Goal: Task Accomplishment & Management: Manage account settings

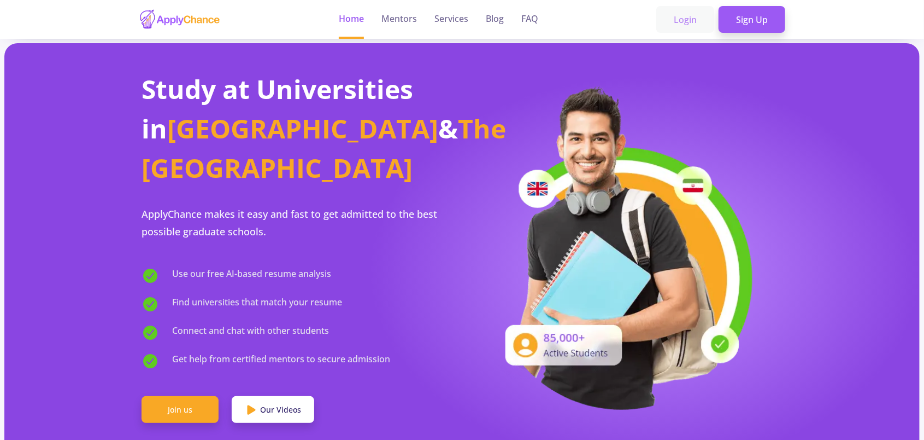
click at [689, 19] on link "Login" at bounding box center [686, 19] width 58 height 27
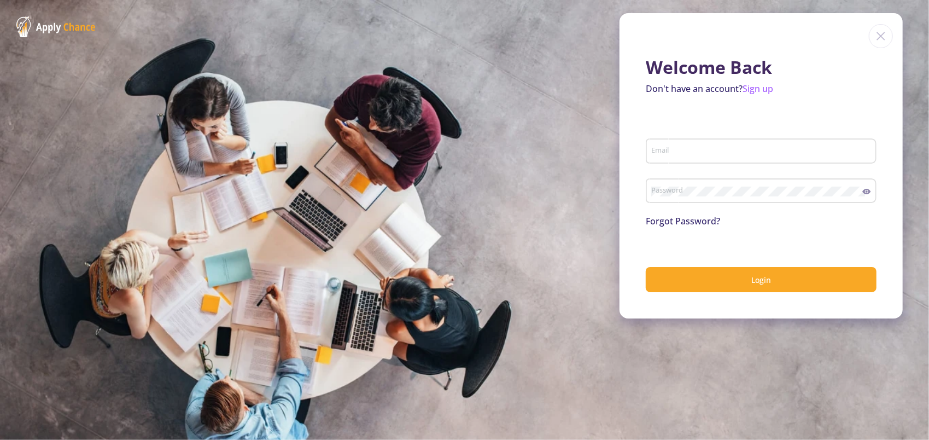
click at [706, 149] on input "Email" at bounding box center [762, 152] width 223 height 10
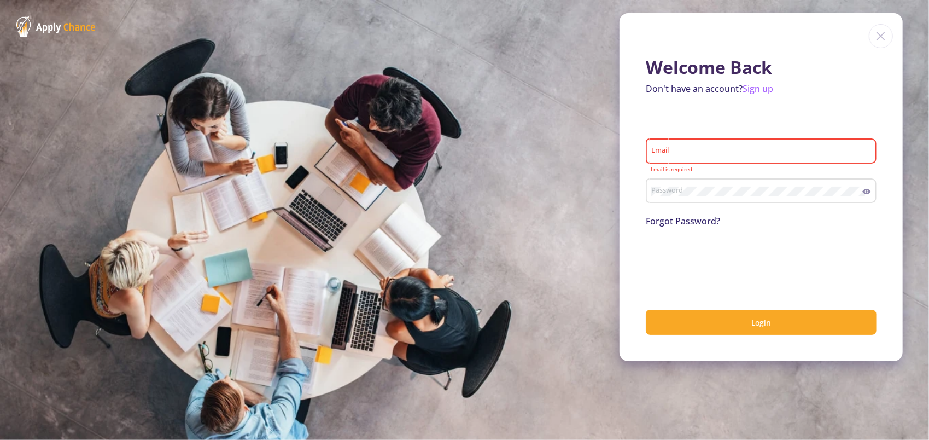
click at [695, 159] on div "Email" at bounding box center [761, 148] width 220 height 28
click at [694, 157] on div "Email" at bounding box center [761, 148] width 220 height 28
paste input "[EMAIL_ADDRESS][DOMAIN_NAME]"
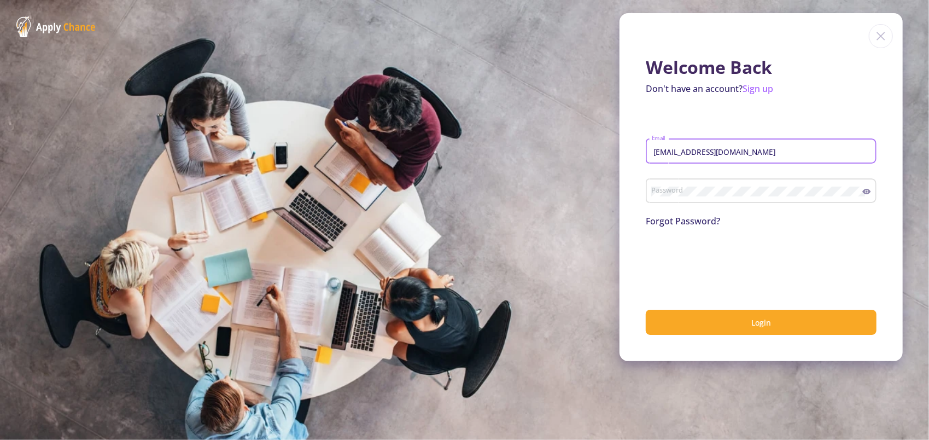
type input "[EMAIL_ADDRESS][DOMAIN_NAME]"
click at [736, 205] on div "Password" at bounding box center [761, 194] width 231 height 36
click at [646, 309] on button "Login" at bounding box center [761, 322] width 231 height 26
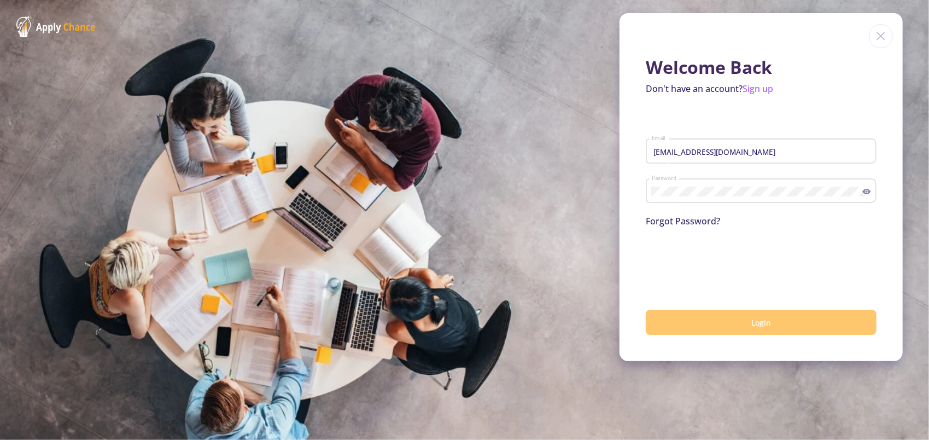
click at [786, 326] on button "Login" at bounding box center [761, 322] width 231 height 26
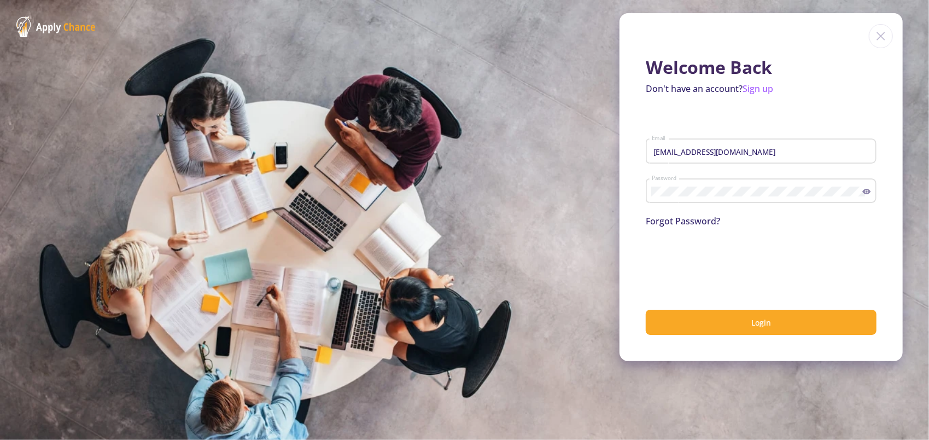
click at [864, 192] on icon at bounding box center [867, 191] width 8 height 5
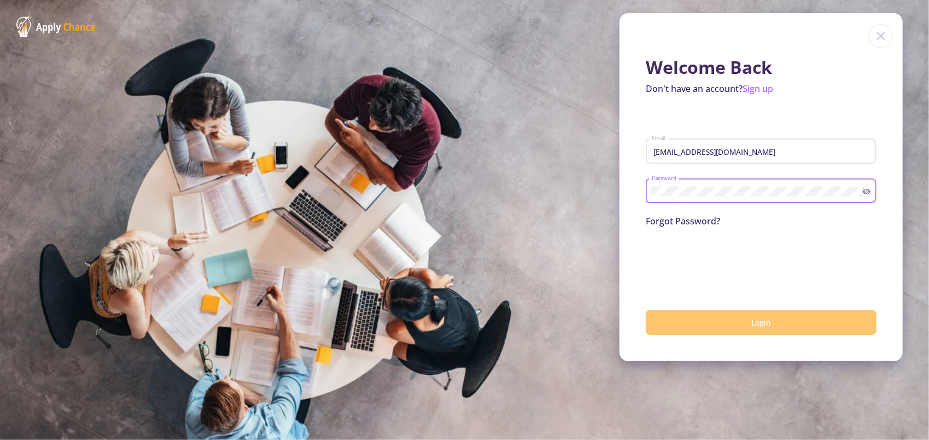
click at [746, 319] on button "Login" at bounding box center [761, 322] width 231 height 26
click at [692, 324] on button "Login" at bounding box center [761, 322] width 231 height 26
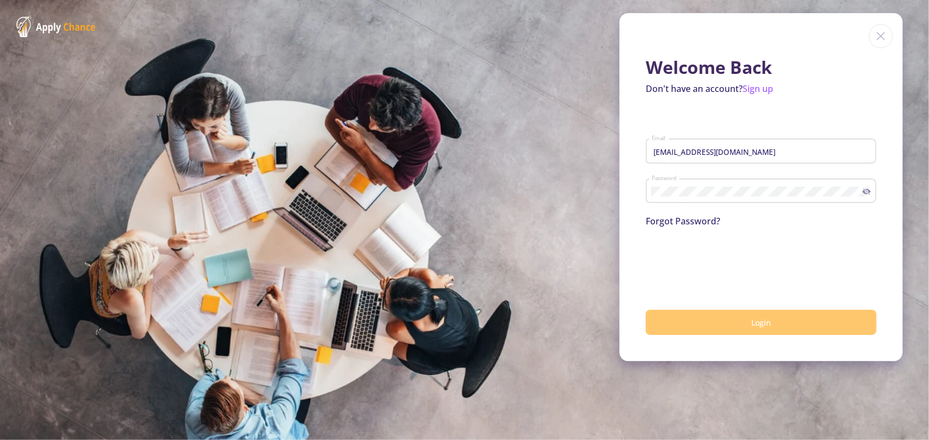
click at [667, 323] on button "Login" at bounding box center [761, 322] width 231 height 26
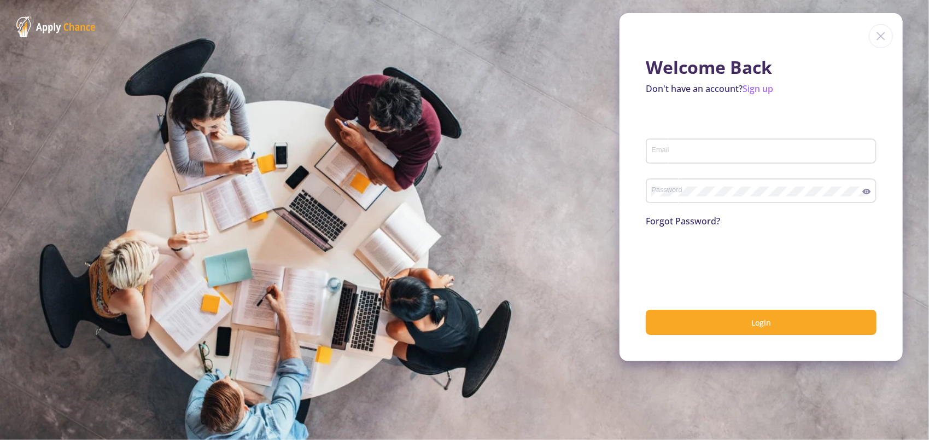
click at [684, 152] on input "Email" at bounding box center [762, 152] width 223 height 10
type input "[EMAIL_ADDRESS][DOMAIN_NAME]"
click at [698, 183] on div "Password" at bounding box center [757, 188] width 212 height 28
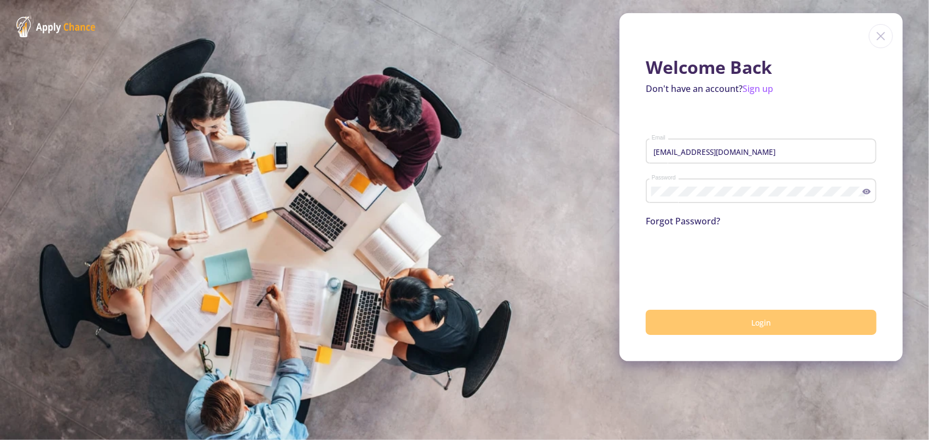
click at [687, 333] on button "Login" at bounding box center [761, 322] width 231 height 26
click at [687, 333] on button "submit" at bounding box center [761, 322] width 231 height 26
click at [687, 333] on button "Login" at bounding box center [761, 322] width 231 height 26
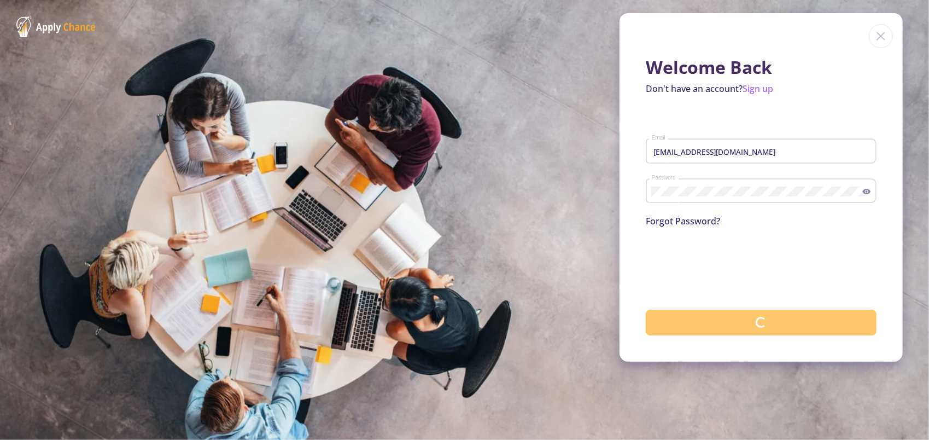
click at [687, 333] on button "submit" at bounding box center [761, 322] width 231 height 26
click at [687, 333] on button "Login" at bounding box center [761, 322] width 231 height 26
click at [713, 318] on button "Login" at bounding box center [761, 322] width 231 height 26
